Goal: Task Accomplishment & Management: Use online tool/utility

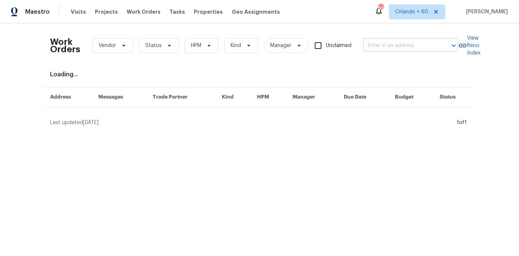
click at [387, 47] on input "text" at bounding box center [400, 45] width 74 height 11
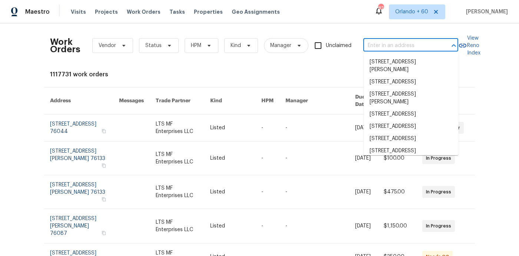
paste input "[STREET_ADDRESS]"
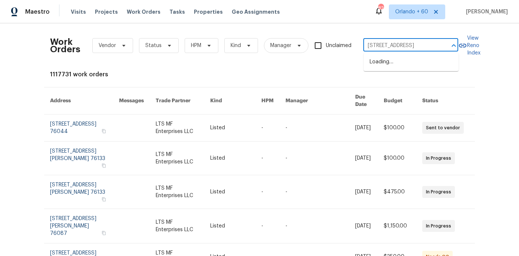
type input "[STREET_ADDRESS]"
click at [369, 67] on li "[STREET_ADDRESS]" at bounding box center [410, 62] width 95 height 12
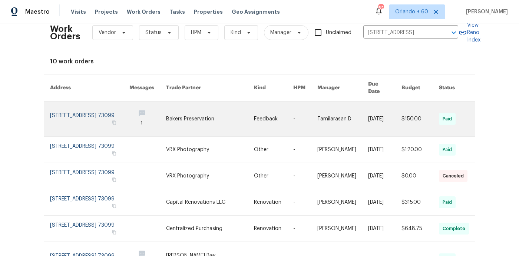
scroll to position [14, 0]
click at [53, 122] on link at bounding box center [89, 118] width 79 height 35
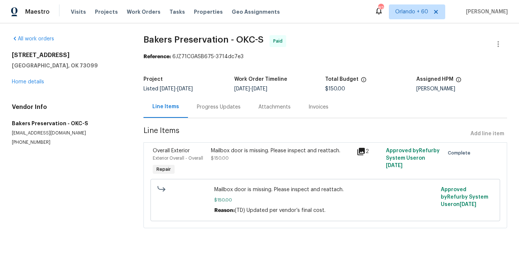
click at [33, 78] on div "[STREET_ADDRESS] Home details" at bounding box center [69, 69] width 114 height 34
click at [34, 84] on link "Home details" at bounding box center [28, 81] width 32 height 5
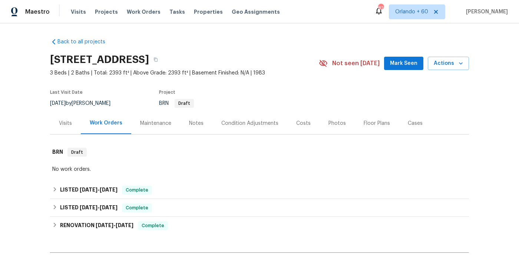
click at [152, 123] on div "Maintenance" at bounding box center [155, 123] width 31 height 7
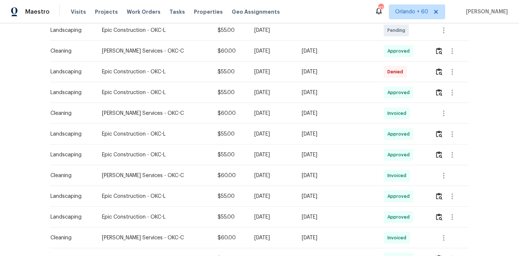
scroll to position [203, 0]
click at [440, 72] on img "button" at bounding box center [439, 71] width 6 height 7
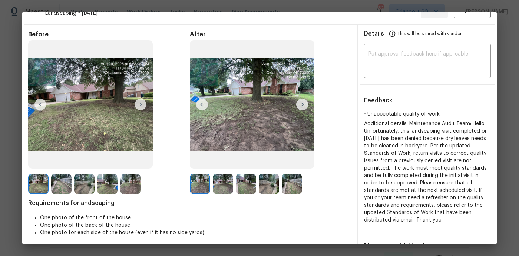
scroll to position [18, 0]
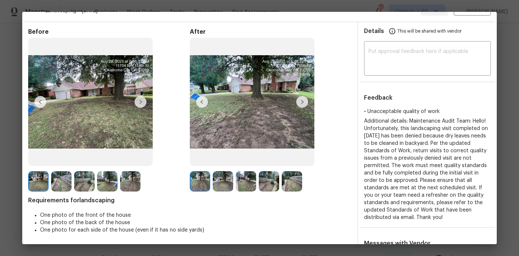
click at [207, 180] on img at bounding box center [200, 181] width 20 height 20
click at [303, 101] on img at bounding box center [302, 102] width 12 height 12
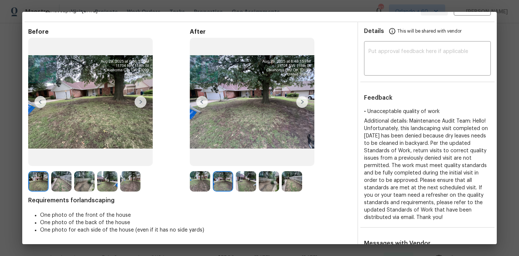
click at [247, 188] on img at bounding box center [246, 181] width 20 height 20
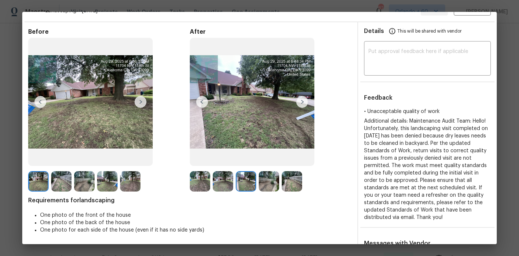
click at [272, 183] on img at bounding box center [269, 181] width 20 height 20
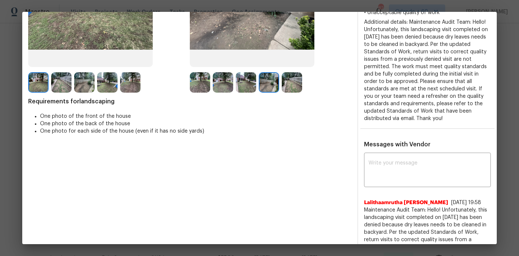
scroll to position [0, 0]
